Goal: Navigation & Orientation: Find specific page/section

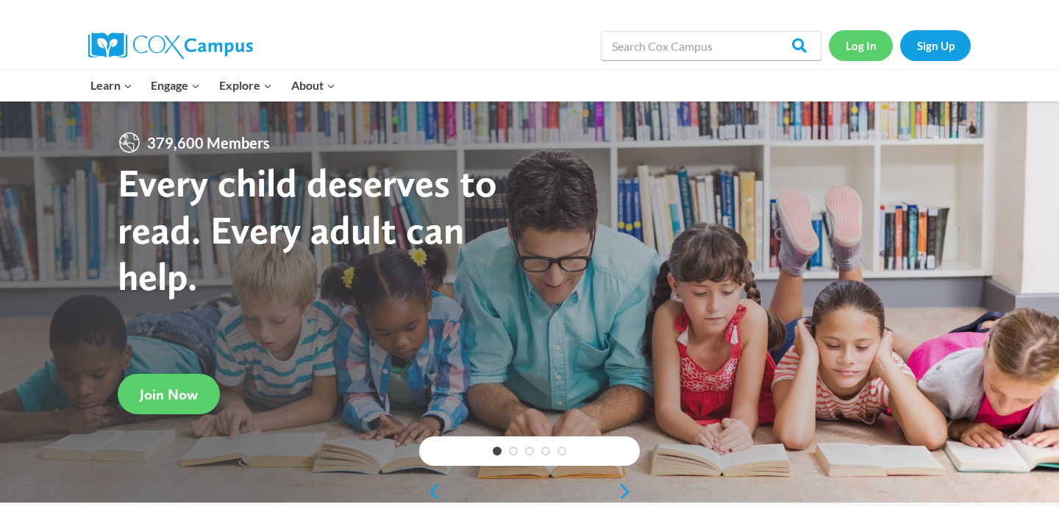
click at [872, 47] on link "Log In" at bounding box center [861, 45] width 64 height 30
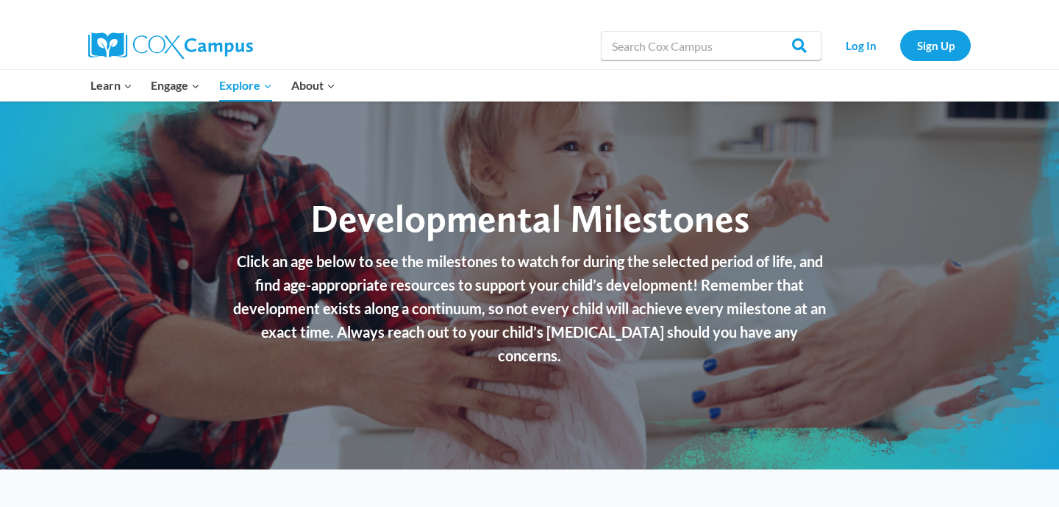
checkbox input "true"
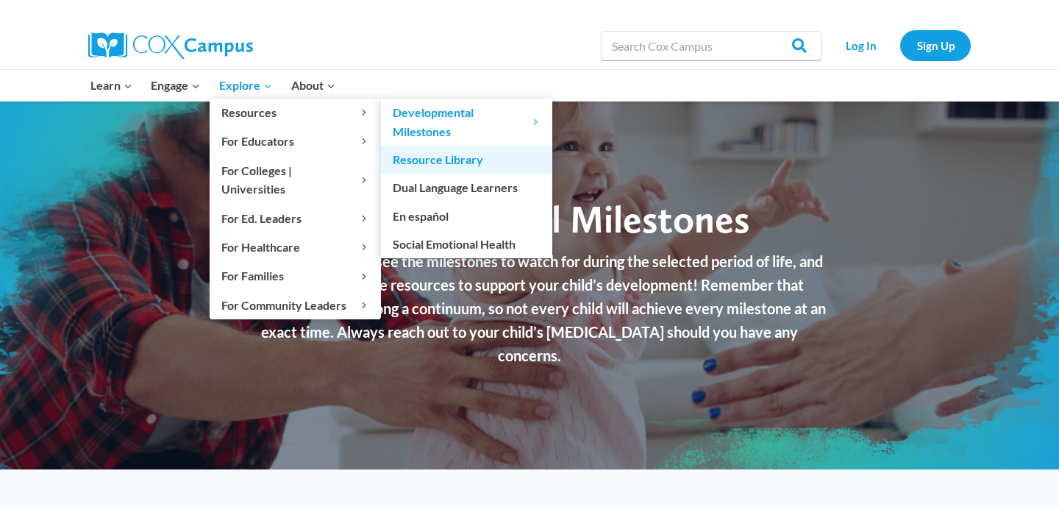
click at [422, 157] on link "Resource Library" at bounding box center [466, 160] width 171 height 28
